Goal: Transaction & Acquisition: Purchase product/service

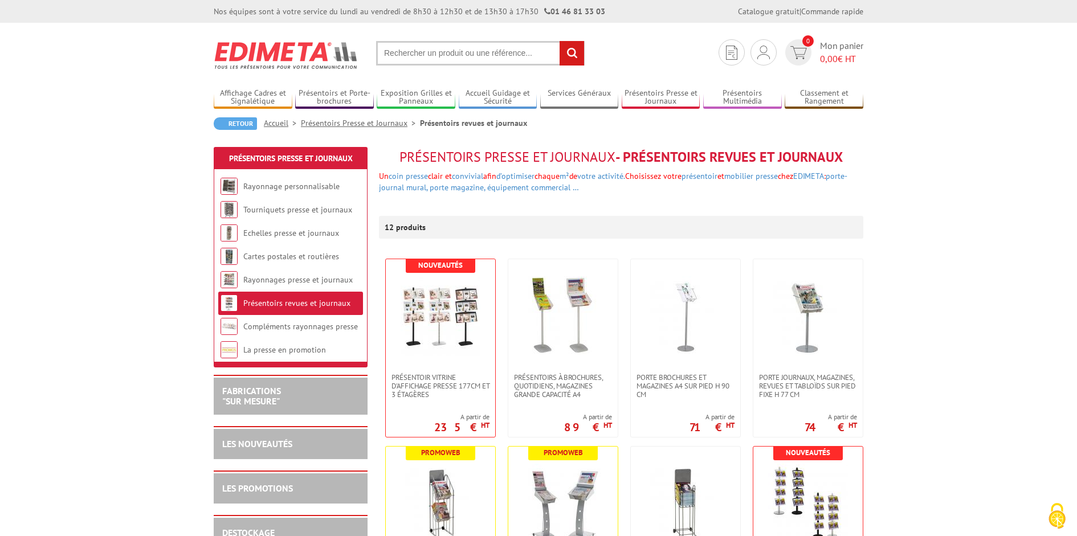
scroll to position [23, 0]
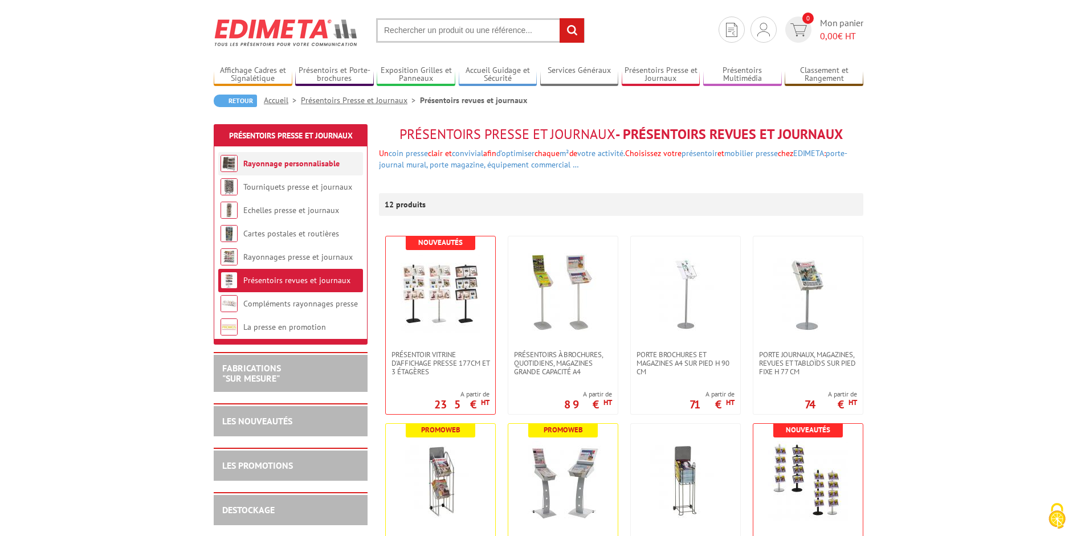
click at [279, 158] on link "Rayonnage personnalisable" at bounding box center [291, 163] width 96 height 10
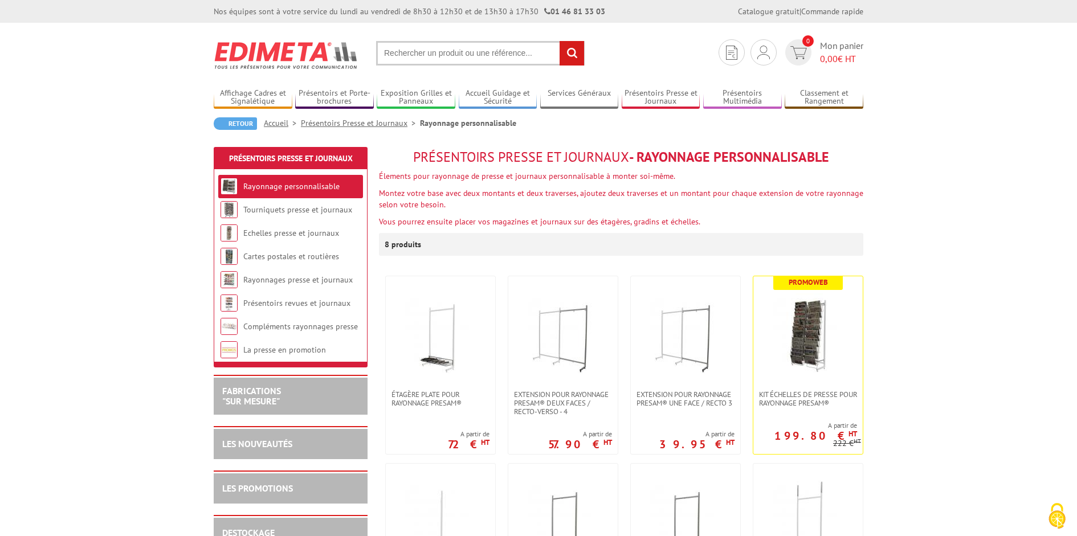
click at [413, 58] on input "text" at bounding box center [480, 53] width 209 height 25
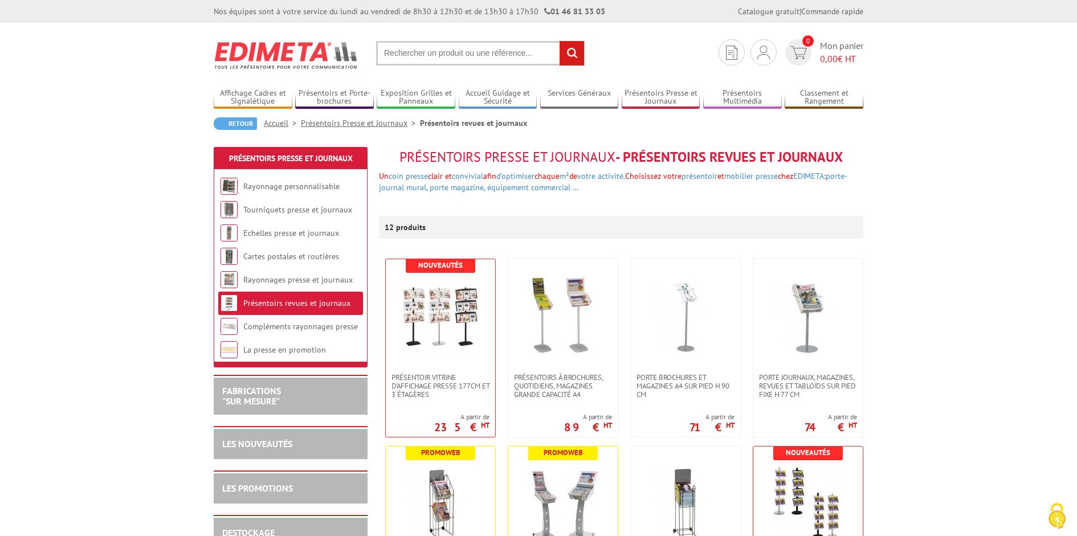
click at [393, 56] on input "text" at bounding box center [480, 53] width 209 height 25
paste input "presentoir media fixe grande capacité"
type input "presentoir media fixe grande capacité"
click at [575, 50] on input "rechercher" at bounding box center [572, 53] width 25 height 25
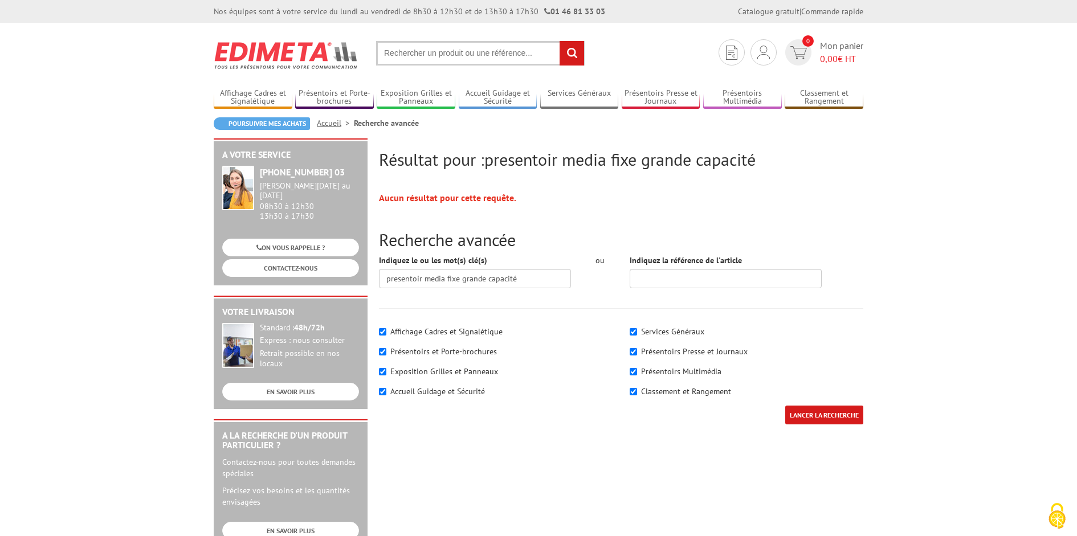
click at [543, 48] on input "text" at bounding box center [480, 53] width 209 height 25
click at [542, 59] on input "text" at bounding box center [480, 53] width 209 height 25
type input "présentoir grande capacité"
click at [560, 41] on input "rechercher" at bounding box center [572, 53] width 25 height 25
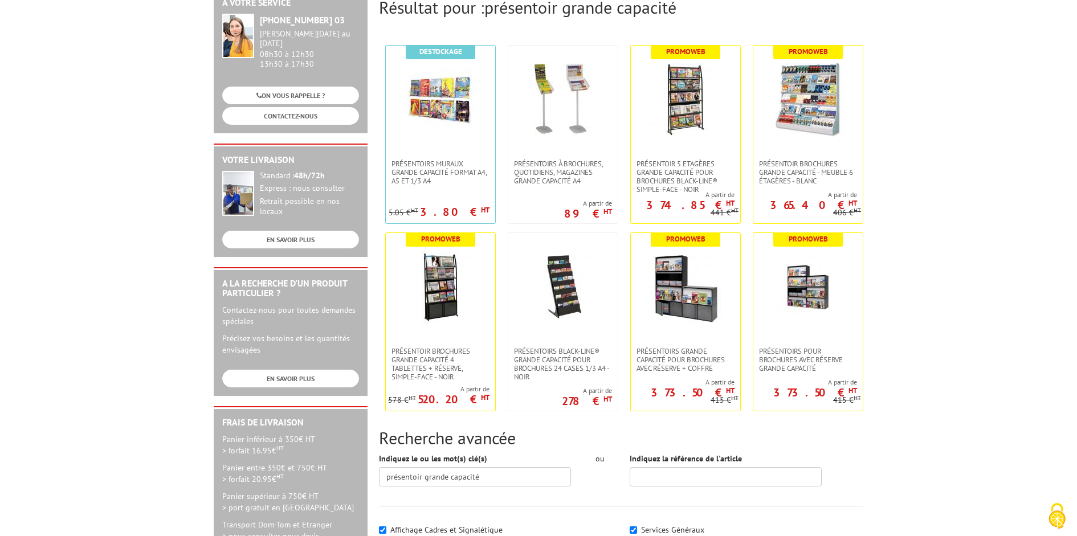
scroll to position [213, 0]
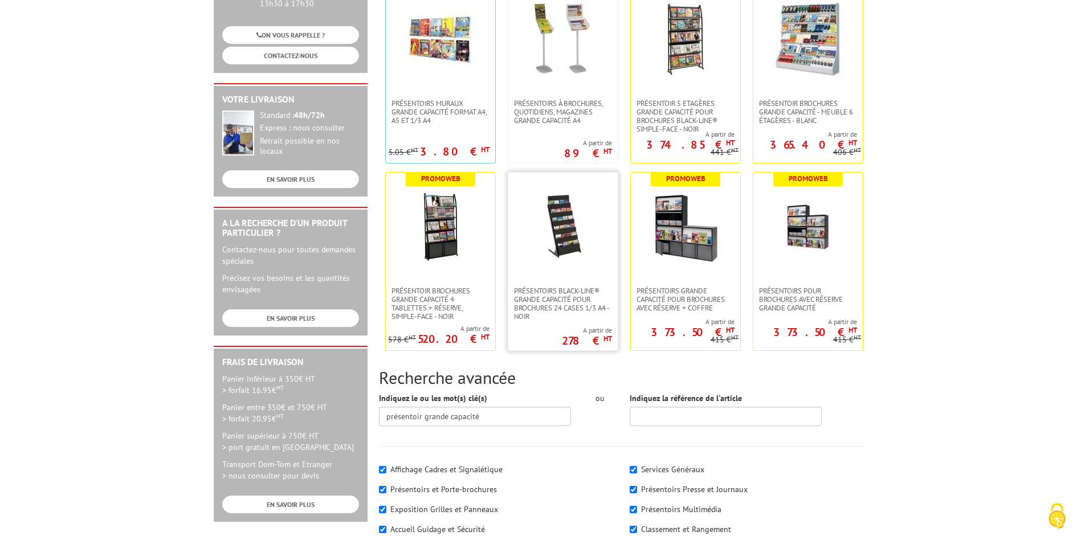
click at [559, 236] on img at bounding box center [563, 227] width 74 height 74
click at [817, 56] on img at bounding box center [808, 39] width 74 height 74
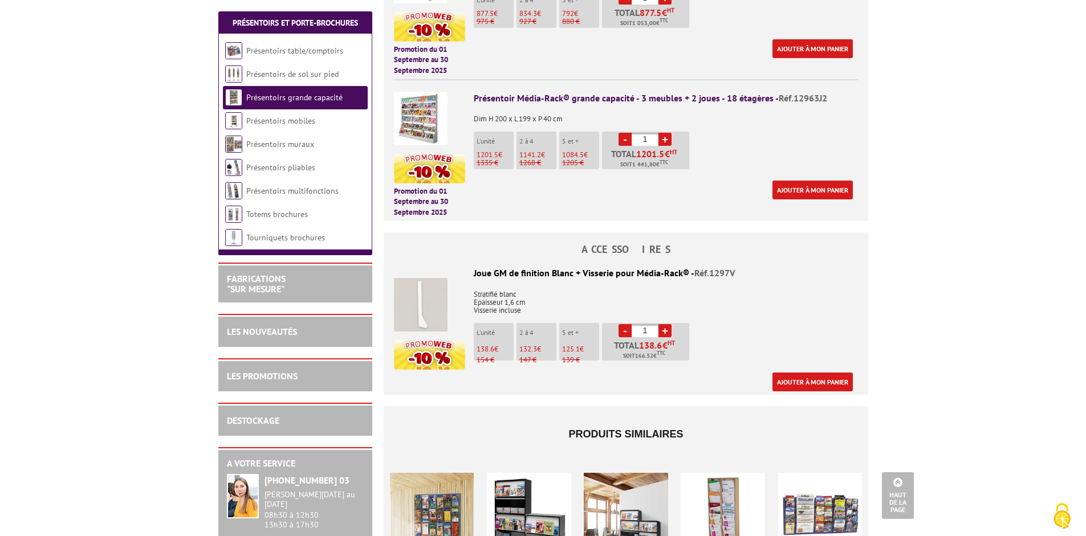
scroll to position [827, 0]
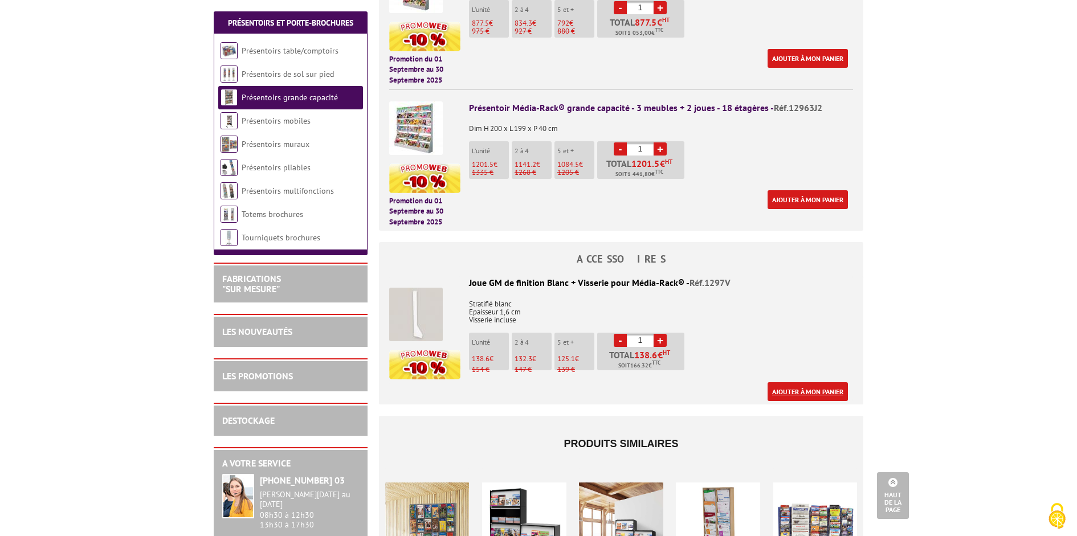
click at [827, 383] on link "Ajouter à mon panier" at bounding box center [808, 392] width 80 height 19
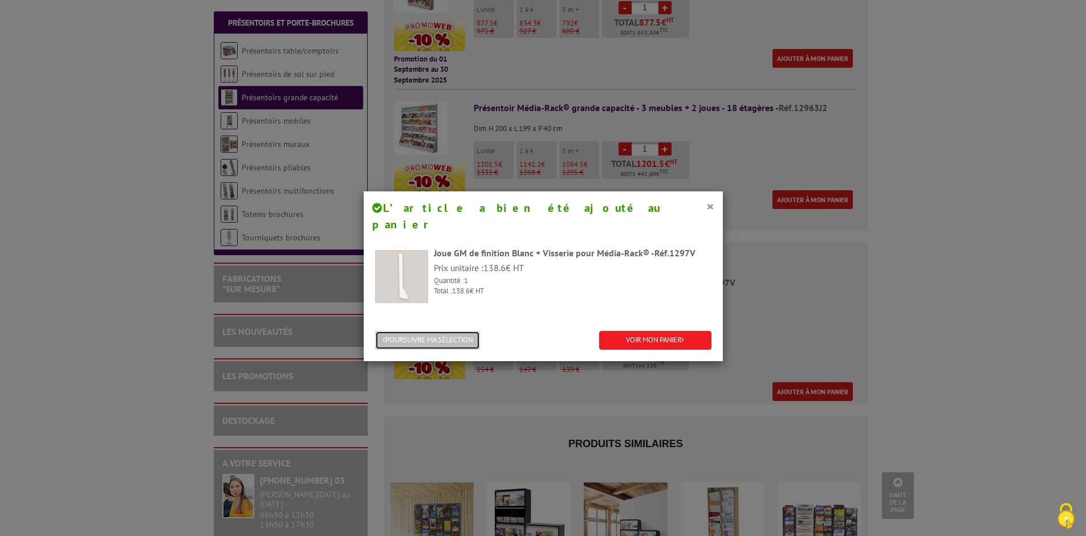
click at [459, 331] on button "POURSUIVRE MA SÉLECTION" at bounding box center [427, 340] width 105 height 19
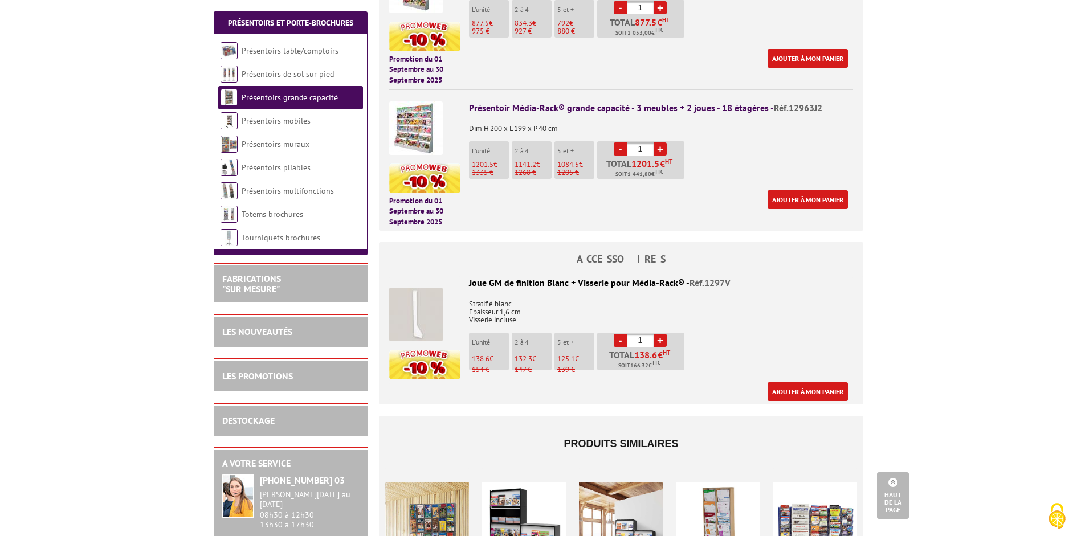
click at [780, 383] on link "Ajouter à mon panier" at bounding box center [808, 392] width 80 height 19
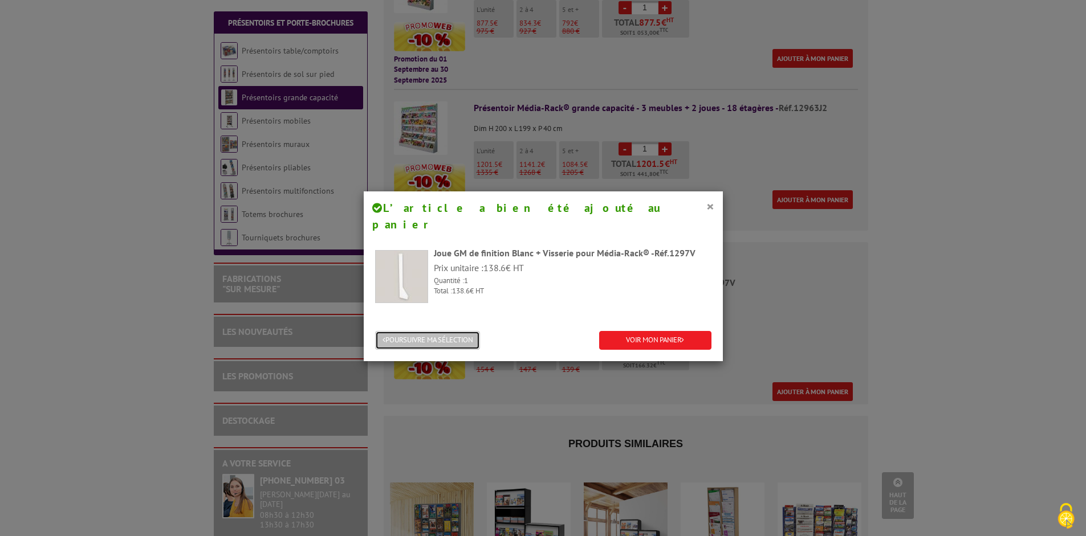
click at [420, 331] on button "POURSUIVRE MA SÉLECTION" at bounding box center [427, 340] width 105 height 19
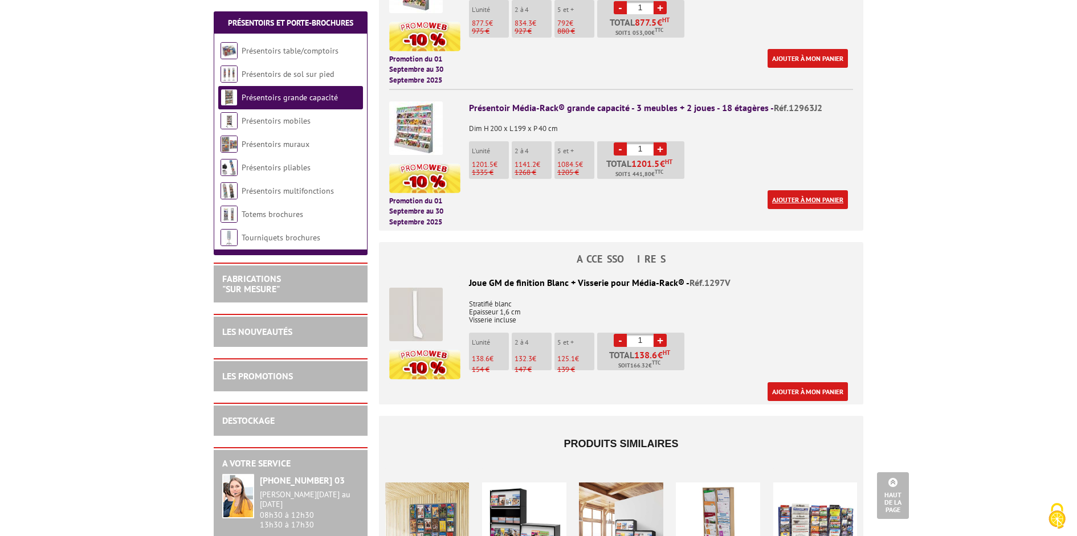
click at [836, 190] on link "Ajouter à mon panier" at bounding box center [808, 199] width 80 height 19
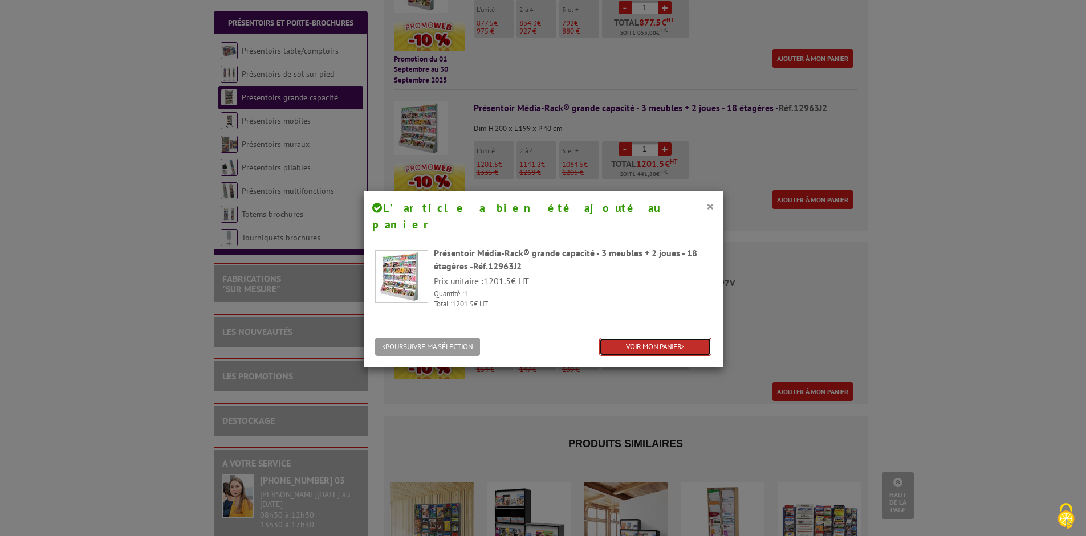
click at [638, 338] on link "VOIR MON PANIER" at bounding box center [655, 347] width 112 height 19
